Goal: Navigation & Orientation: Find specific page/section

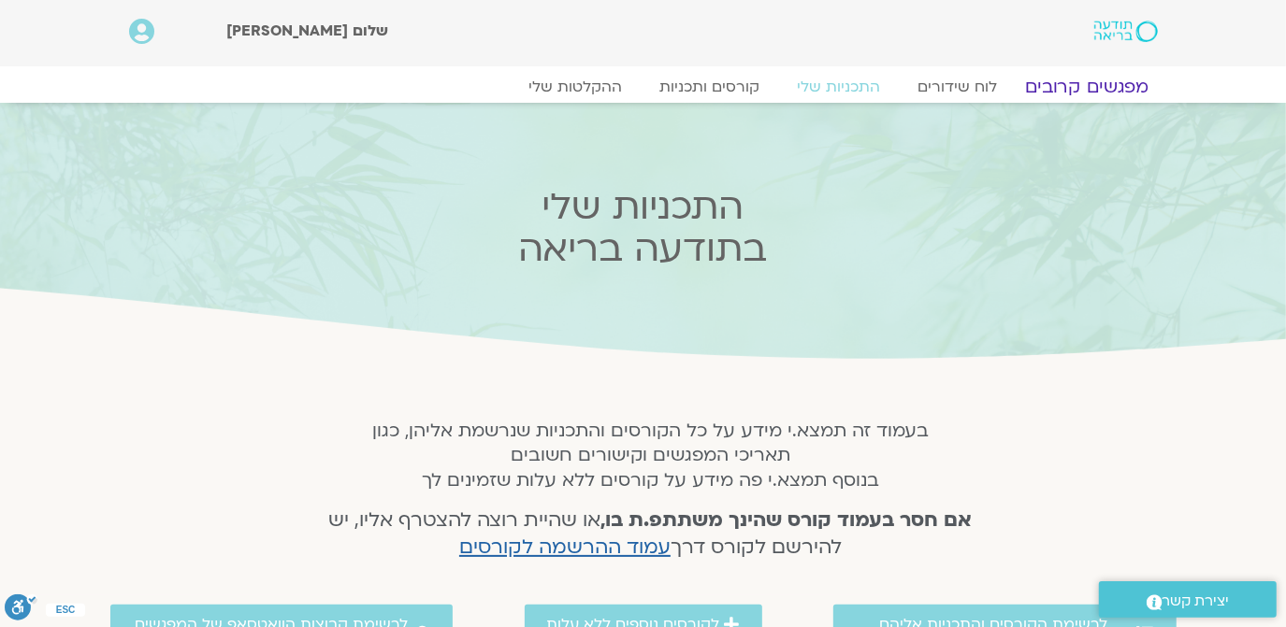
click at [1082, 83] on link "מפגשים קרובים" at bounding box center [1086, 87] width 169 height 22
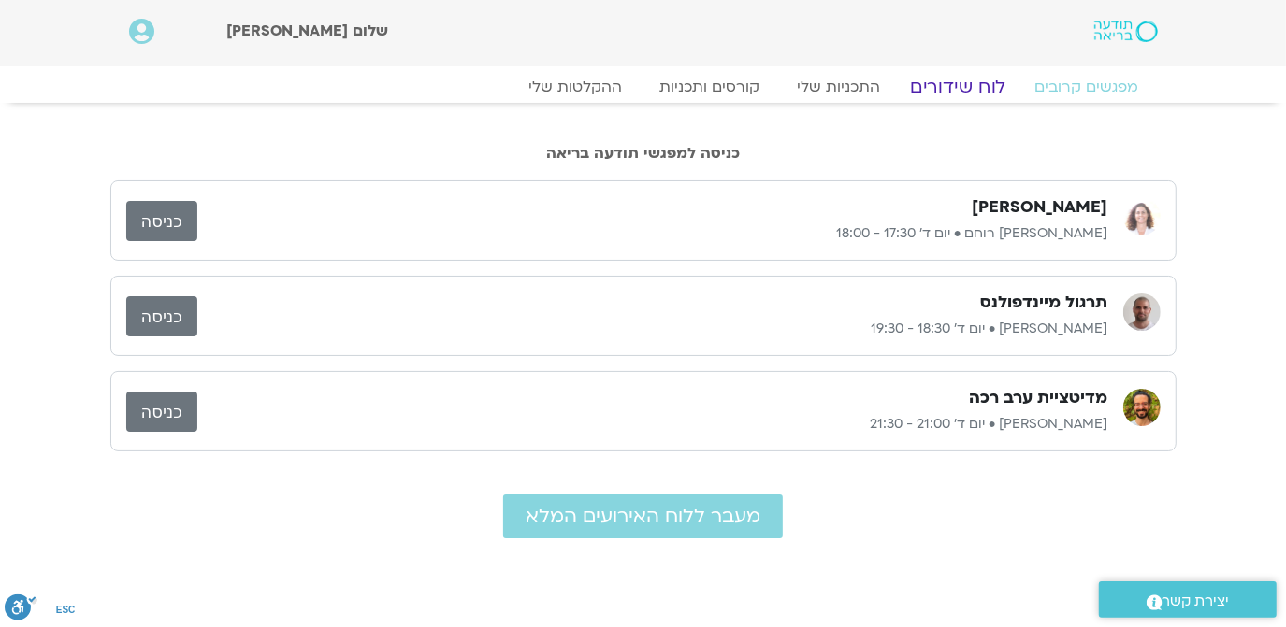
click at [948, 79] on link "לוח שידורים" at bounding box center [957, 87] width 140 height 22
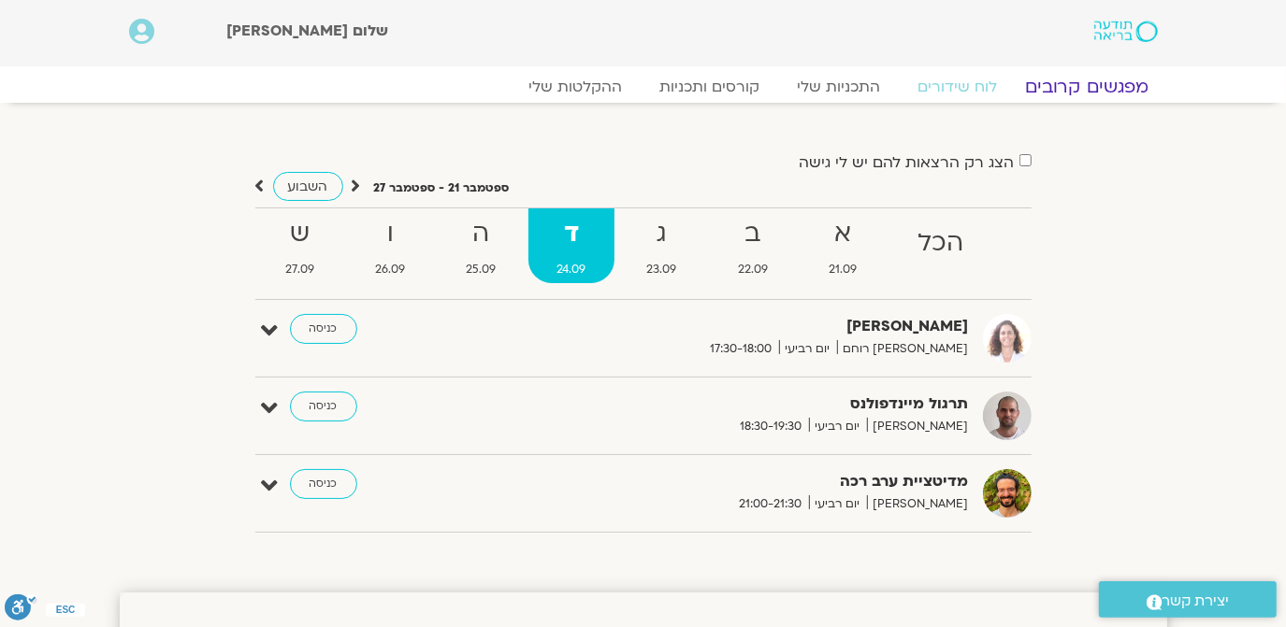
click at [1077, 80] on link "מפגשים קרובים" at bounding box center [1086, 87] width 169 height 22
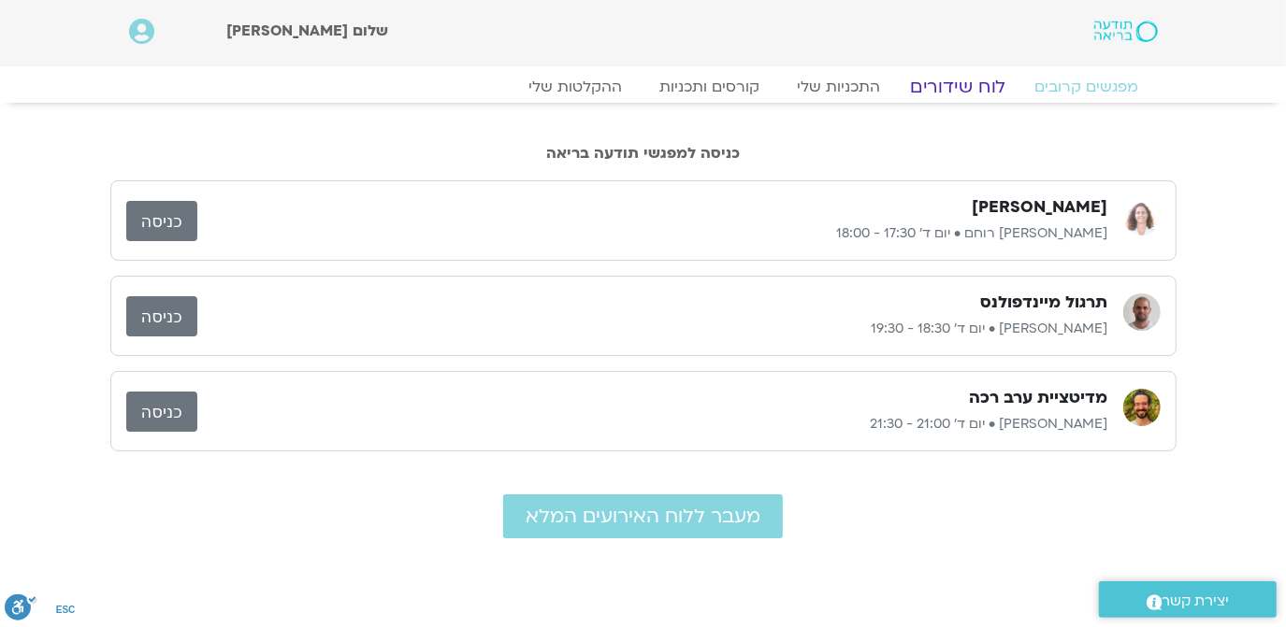
click at [955, 79] on link "לוח שידורים" at bounding box center [957, 87] width 140 height 22
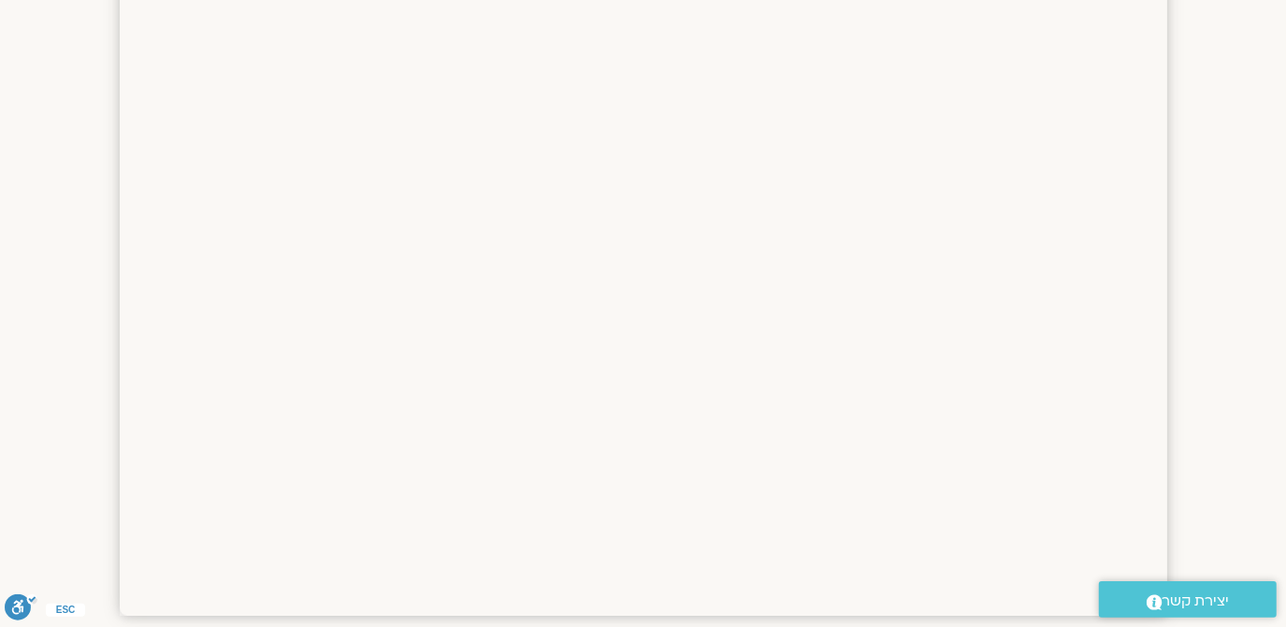
scroll to position [1424, 0]
